Goal: Transaction & Acquisition: Purchase product/service

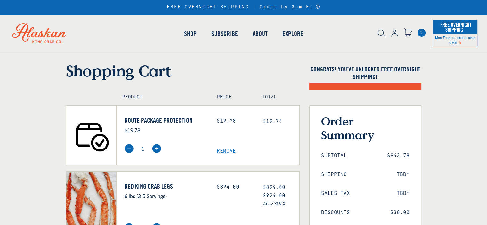
select select "40826736836687"
select select "40826594656335"
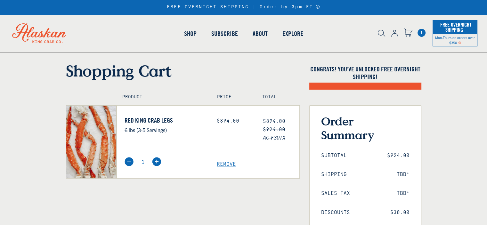
select select "40826736836687"
select select "40826594656335"
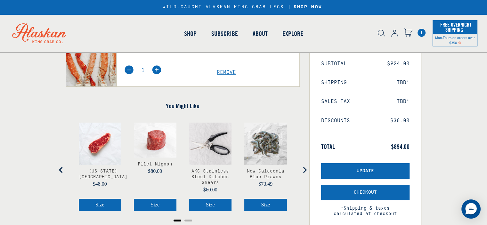
scroll to position [96, 0]
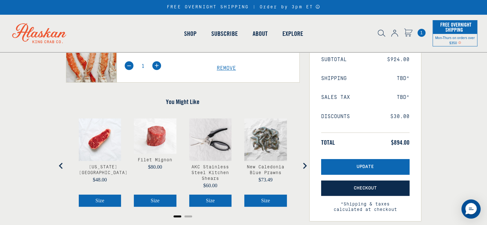
click at [365, 188] on span "Checkout" at bounding box center [365, 188] width 23 height 5
